Goal: Navigation & Orientation: Find specific page/section

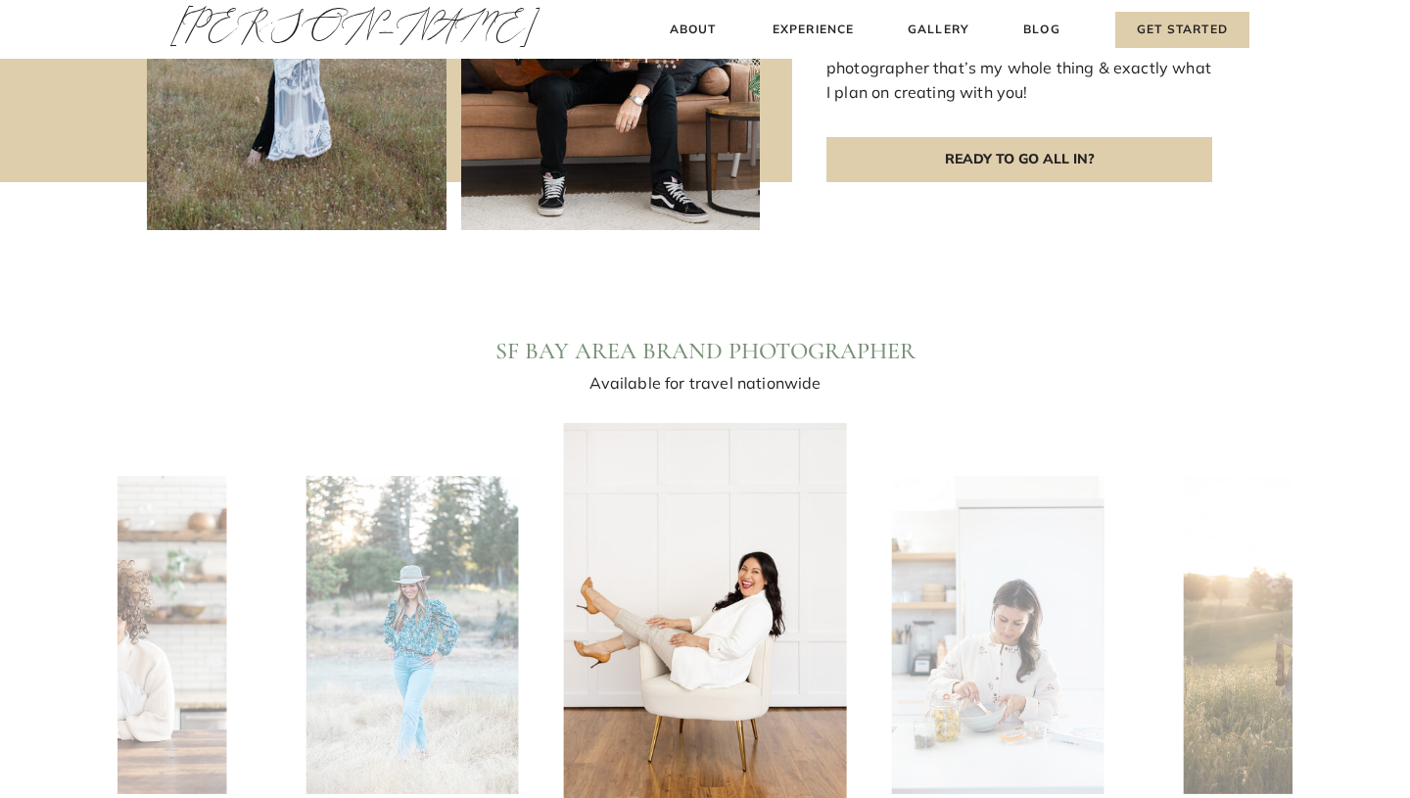
scroll to position [1558, 0]
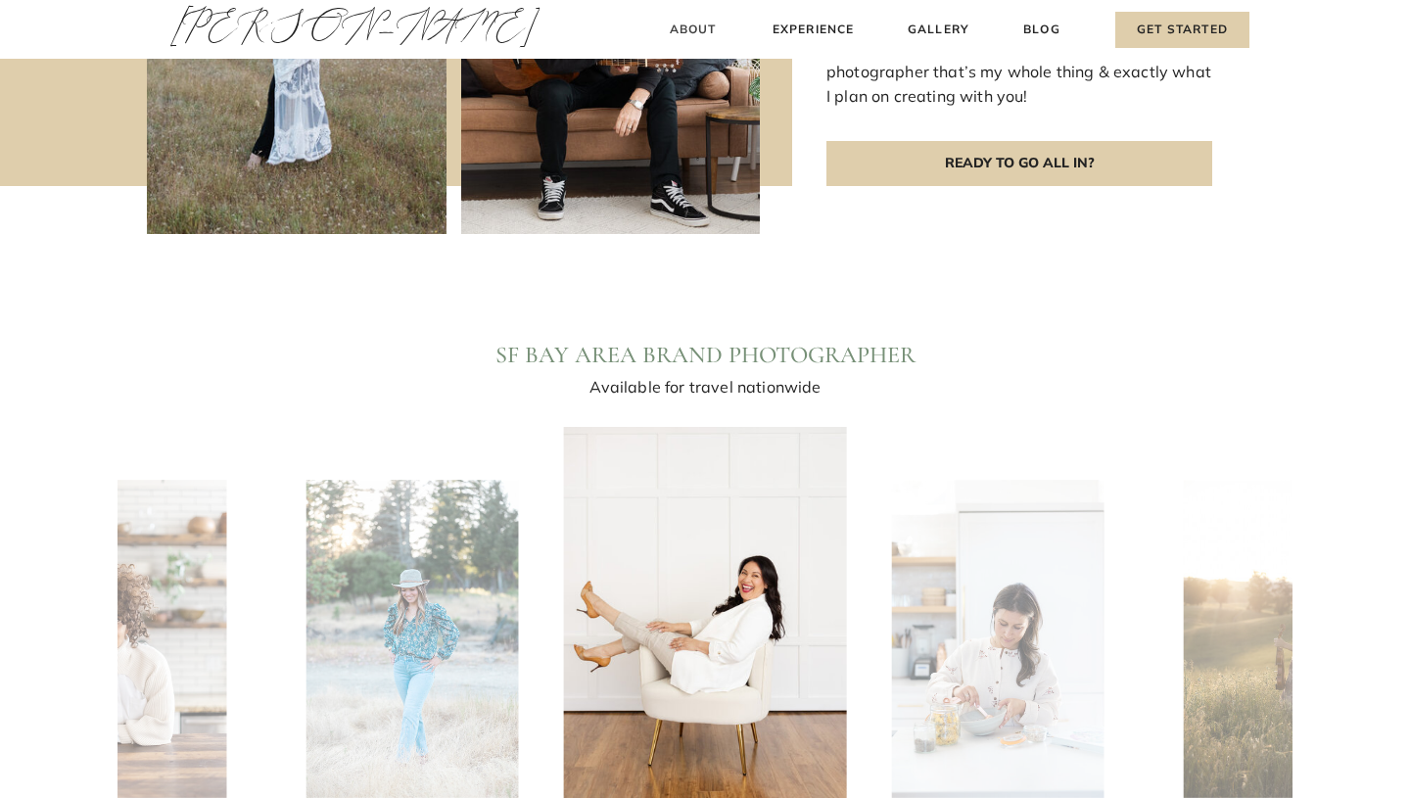
click at [695, 23] on h3 "About" at bounding box center [693, 30] width 58 height 21
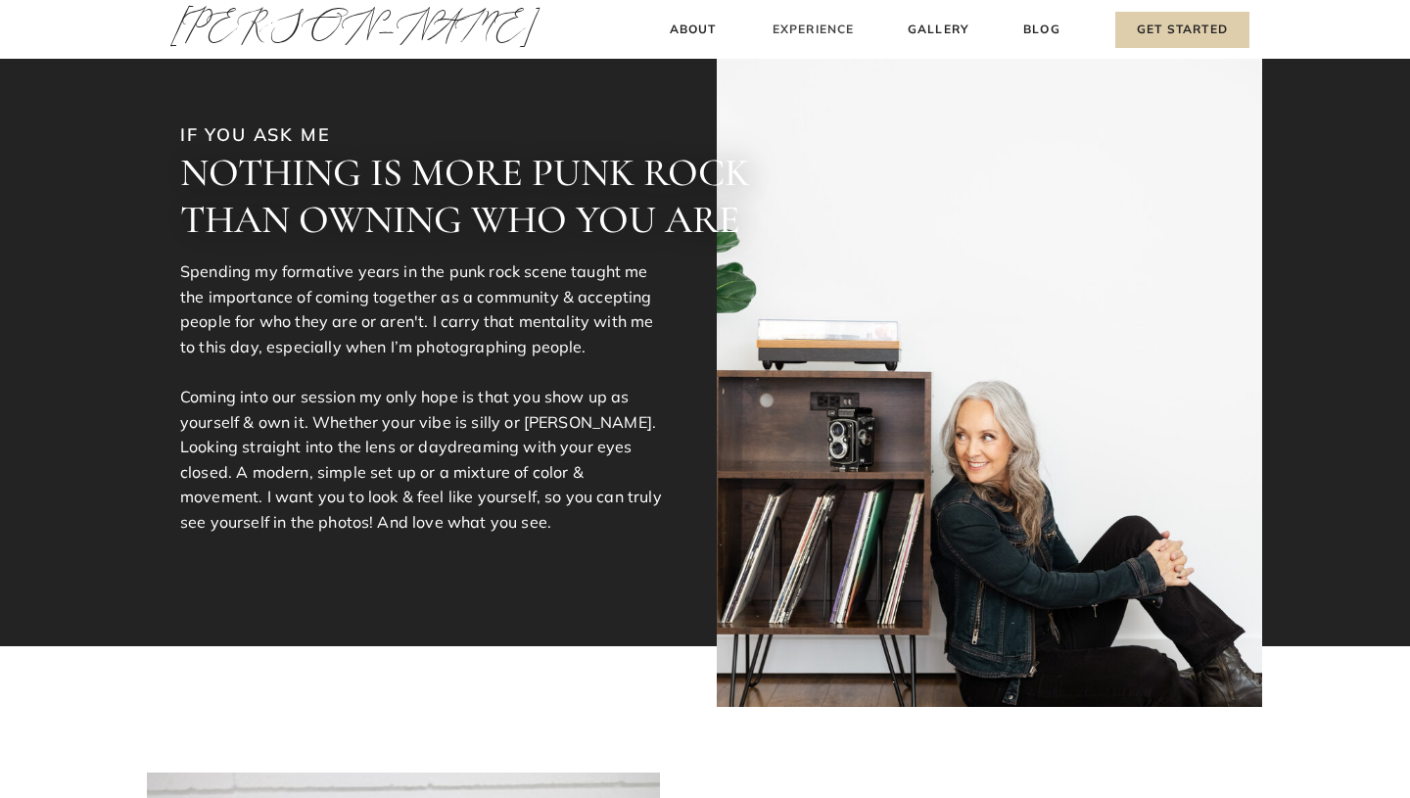
click at [803, 30] on h3 "Experience" at bounding box center [813, 30] width 87 height 21
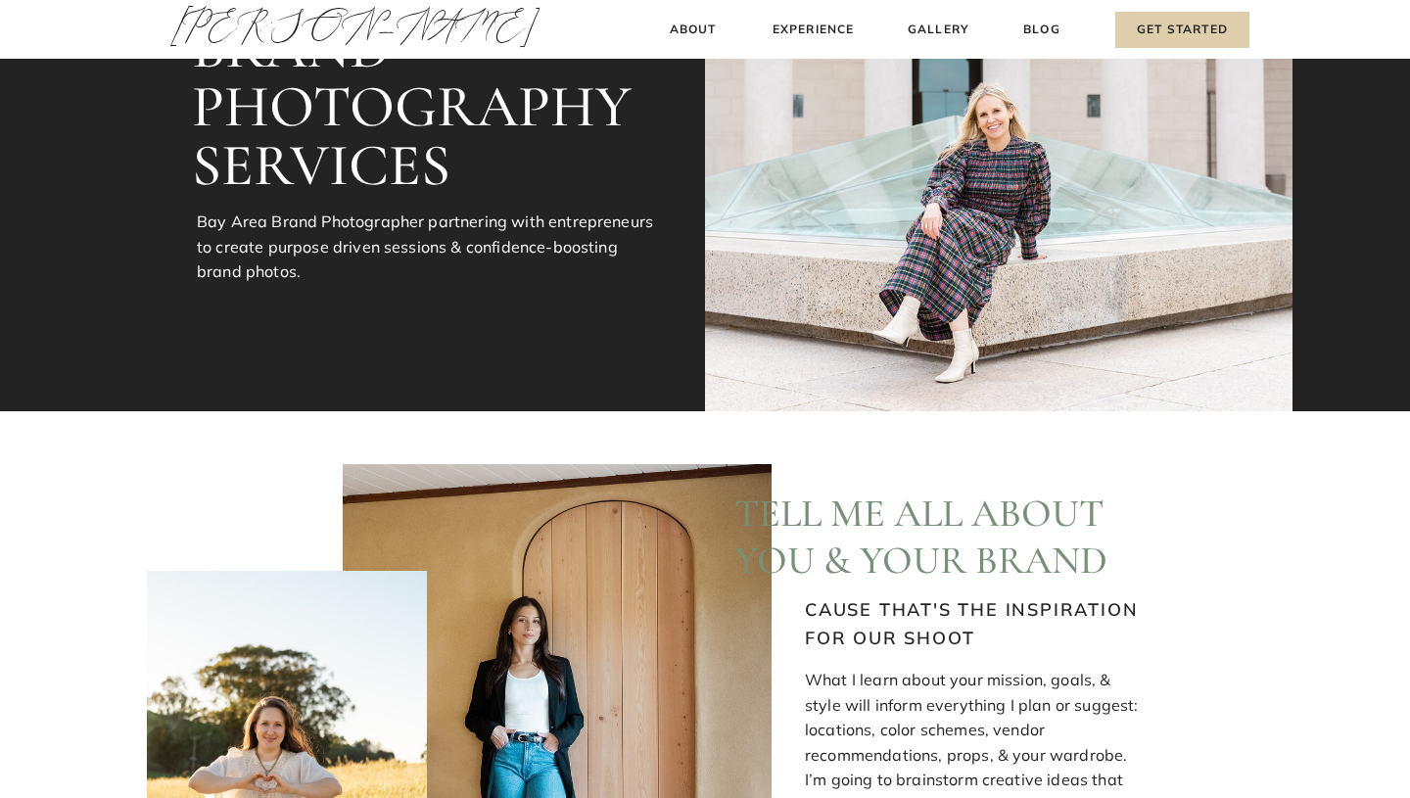
scroll to position [122, 0]
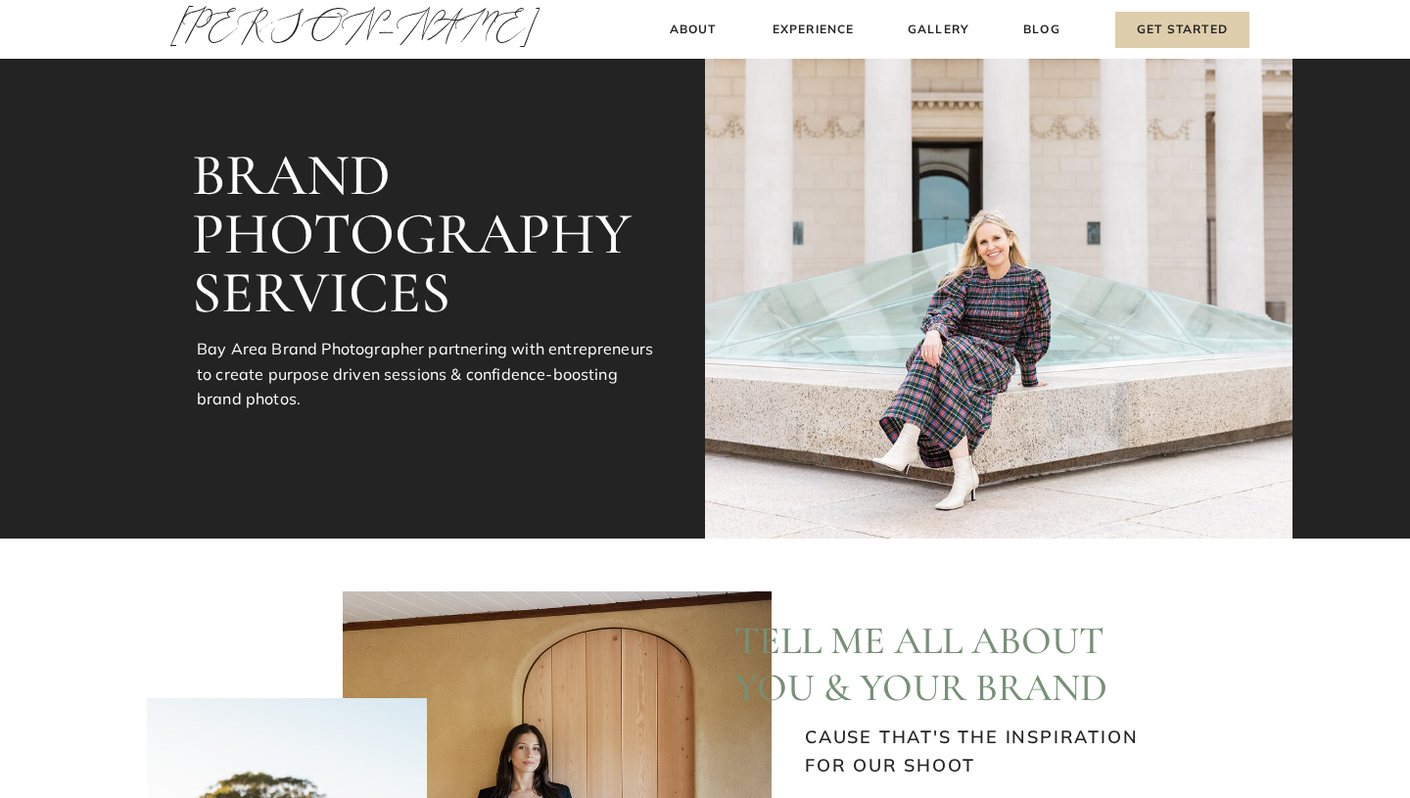
scroll to position [3102, 0]
